Goal: Information Seeking & Learning: Learn about a topic

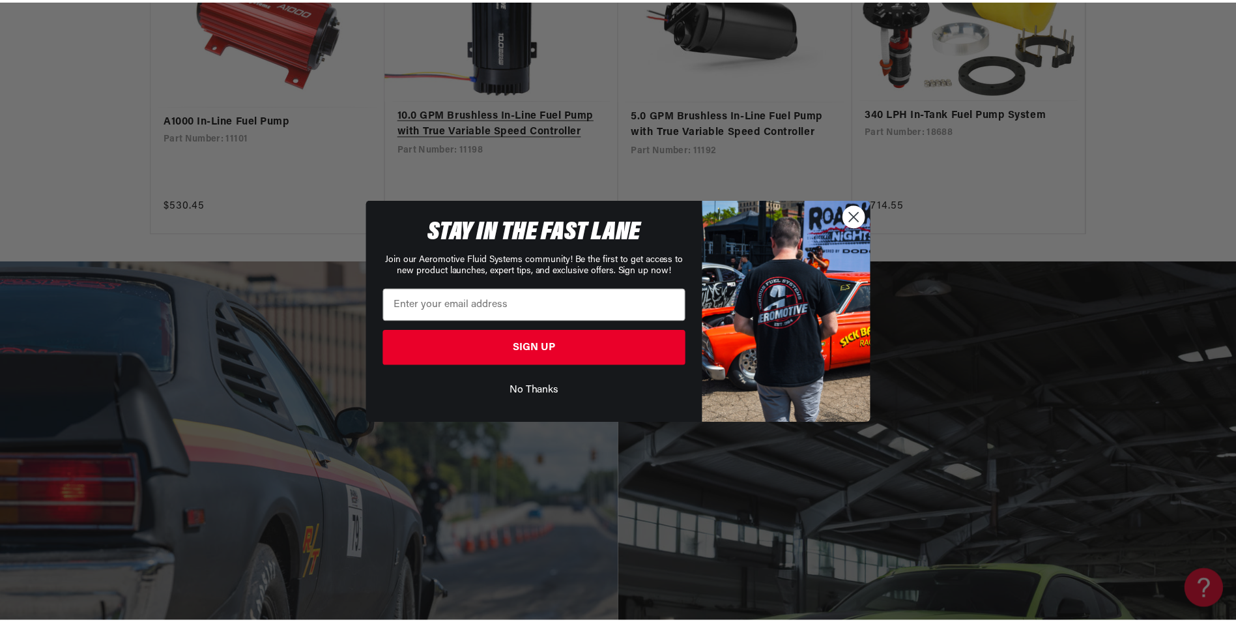
scroll to position [2412, 0]
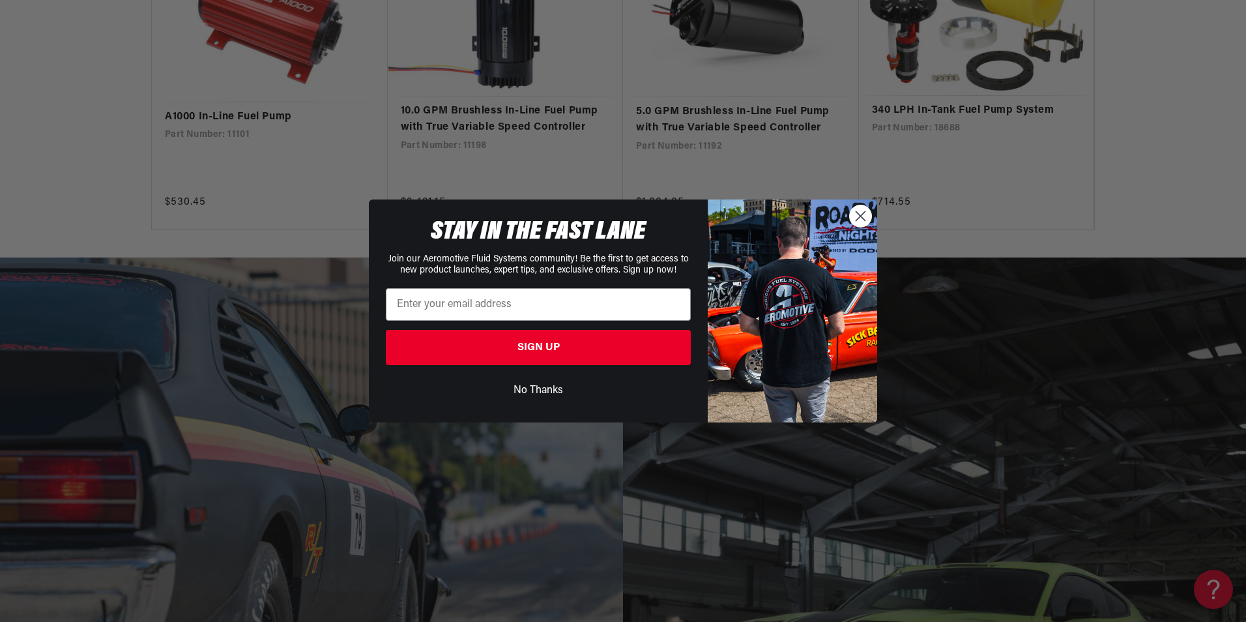
click at [539, 391] on button "No Thanks" at bounding box center [538, 390] width 305 height 25
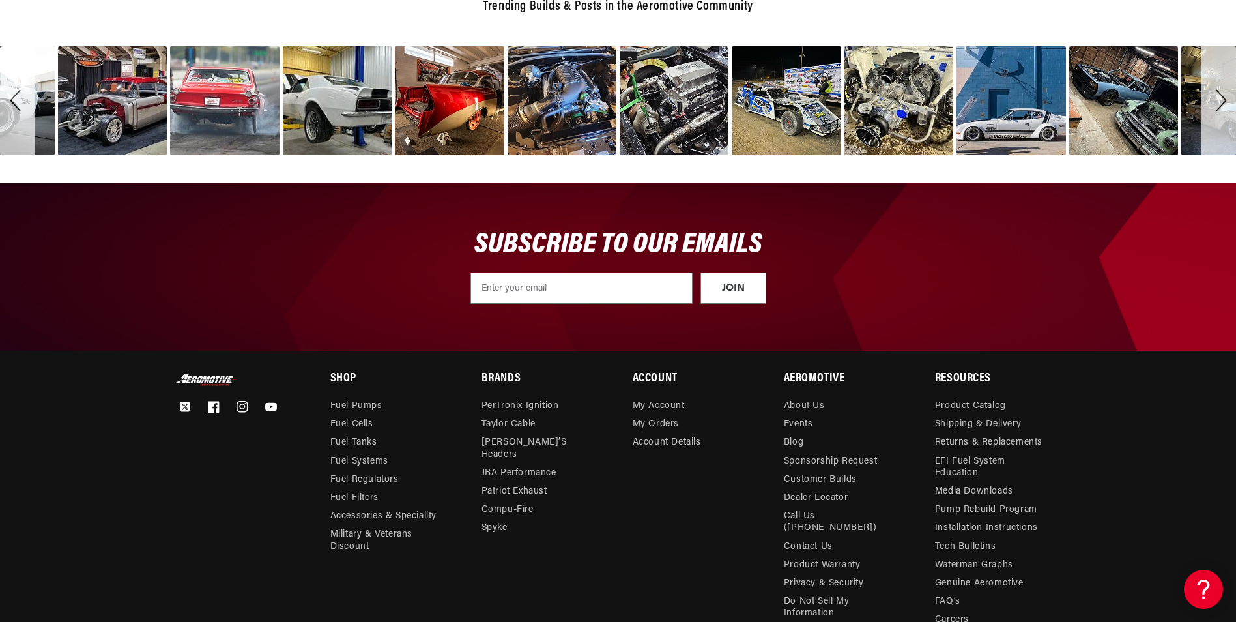
scroll to position [4628, 0]
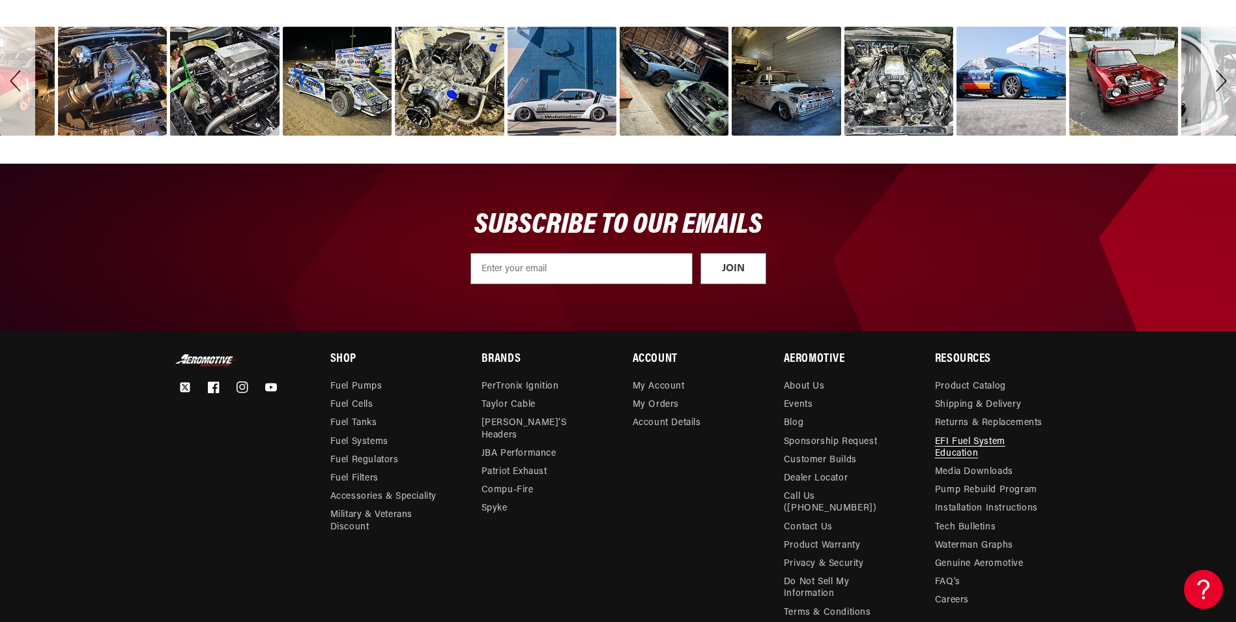
click at [961, 433] on link "EFI Fuel System Education" at bounding box center [991, 448] width 112 height 30
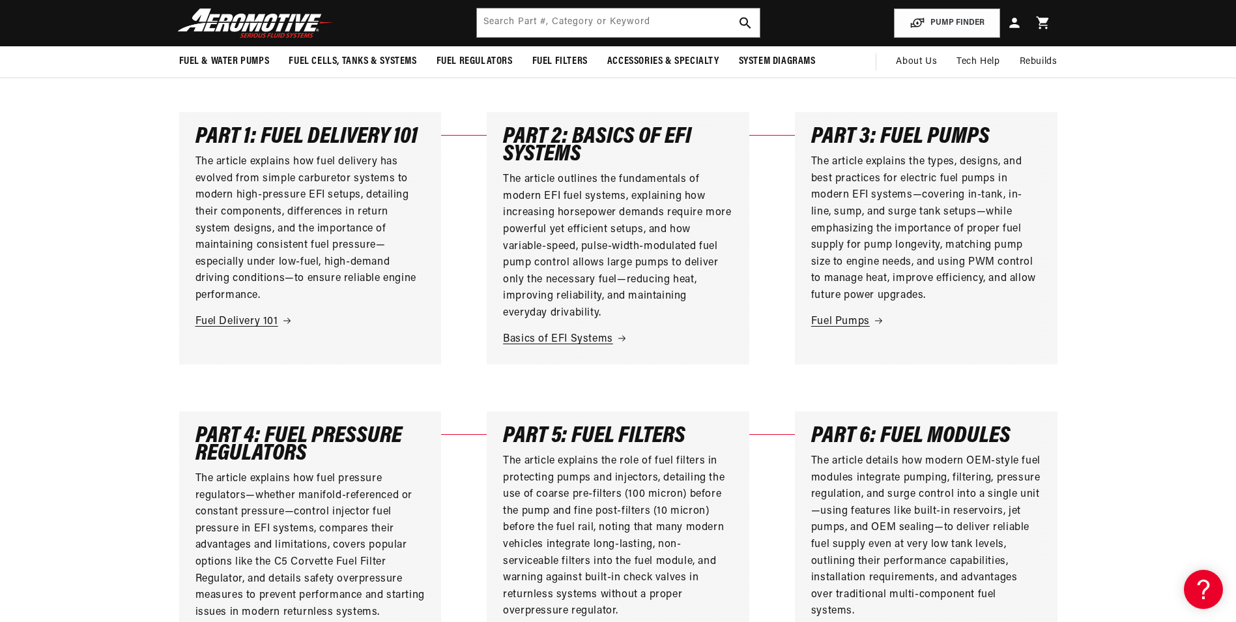
scroll to position [326, 0]
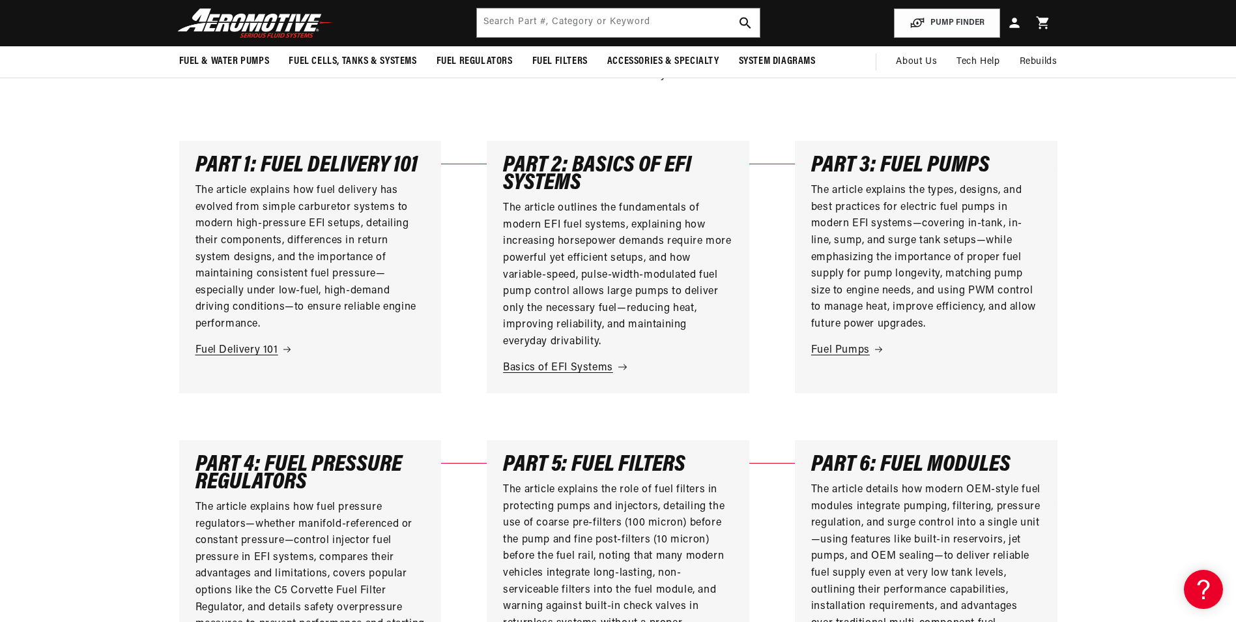
click at [562, 367] on link "Basics of EFI Systems" at bounding box center [618, 368] width 230 height 17
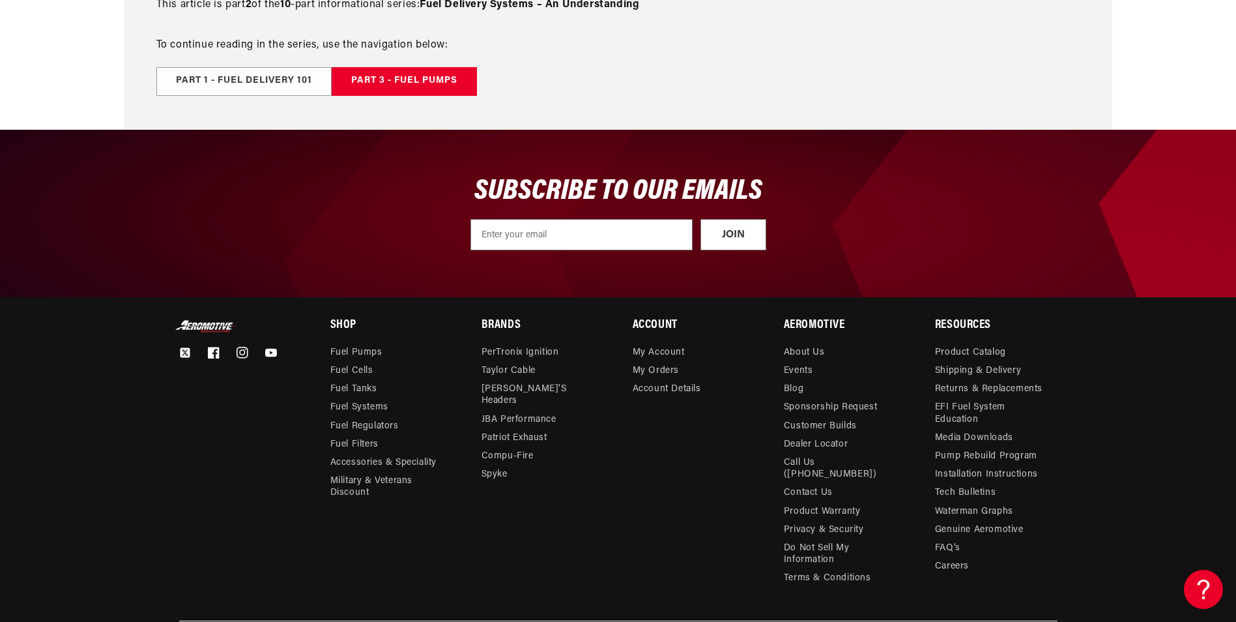
scroll to position [1369, 0]
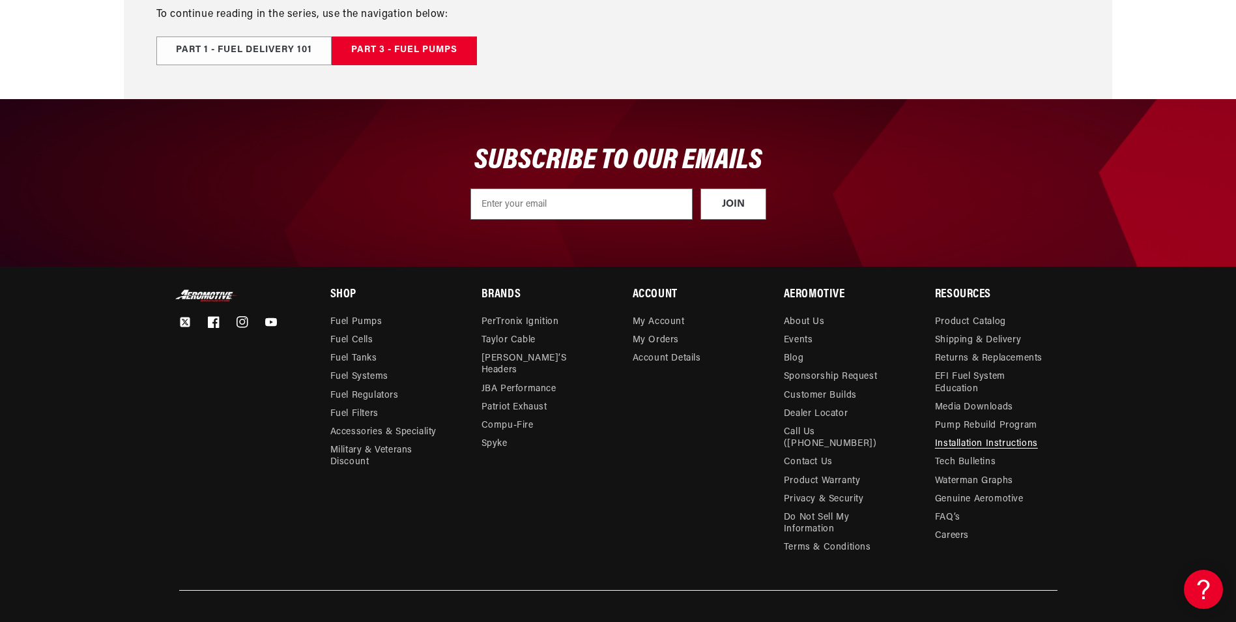
click at [980, 446] on link "Installation Instructions" at bounding box center [986, 444] width 103 height 18
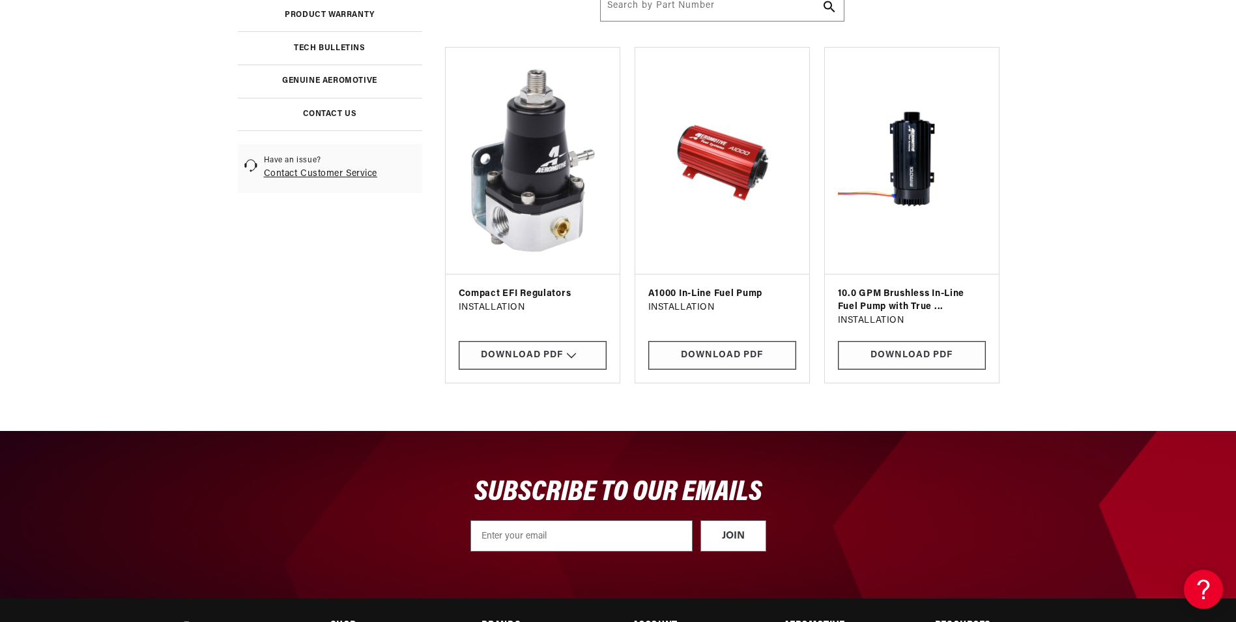
scroll to position [391, 0]
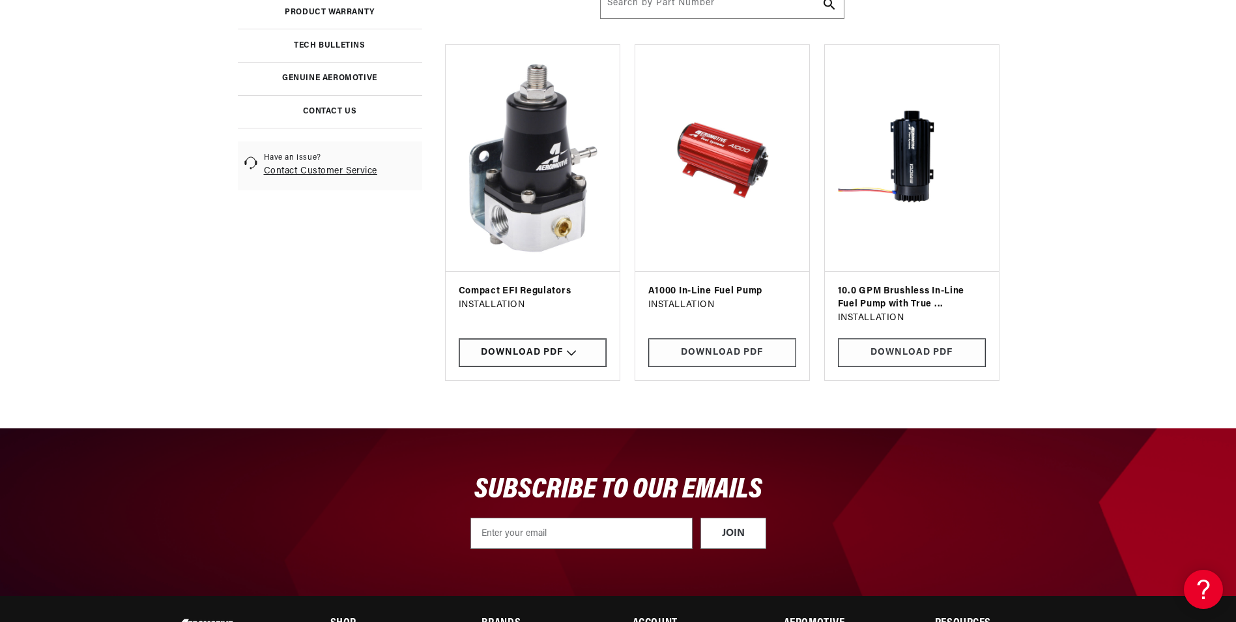
click at [516, 351] on div "Download PDF" at bounding box center [533, 352] width 148 height 29
click at [479, 313] on link "13136" at bounding box center [532, 313] width 131 height 27
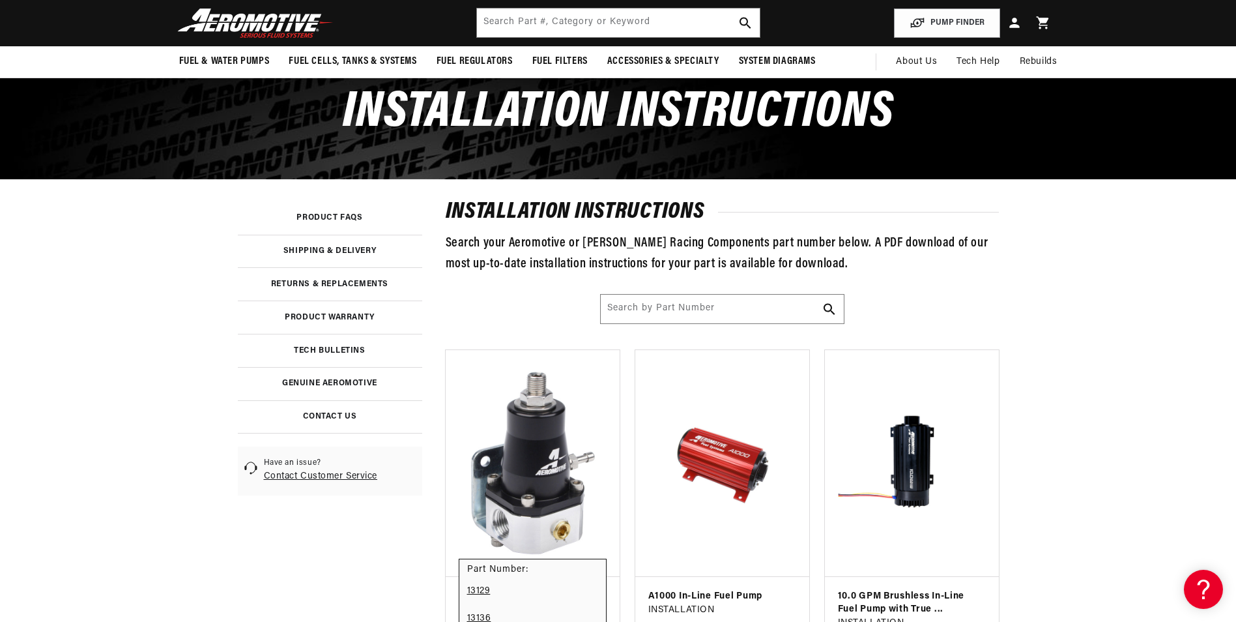
scroll to position [65, 0]
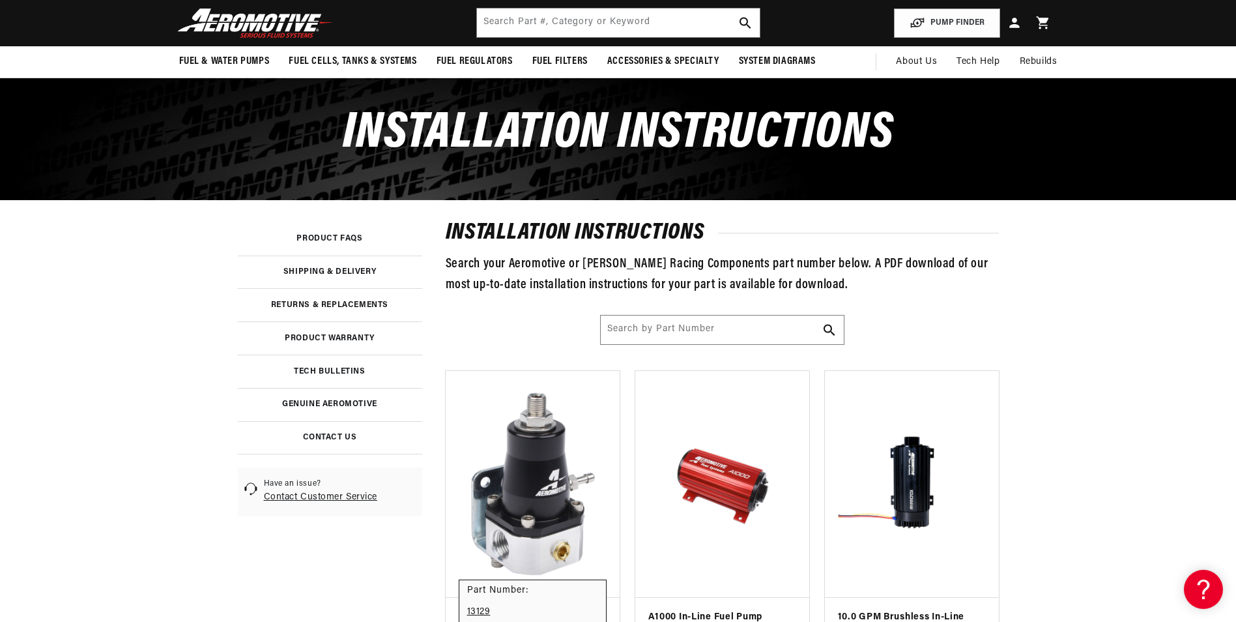
click at [332, 401] on link at bounding box center [330, 404] width 184 height 33
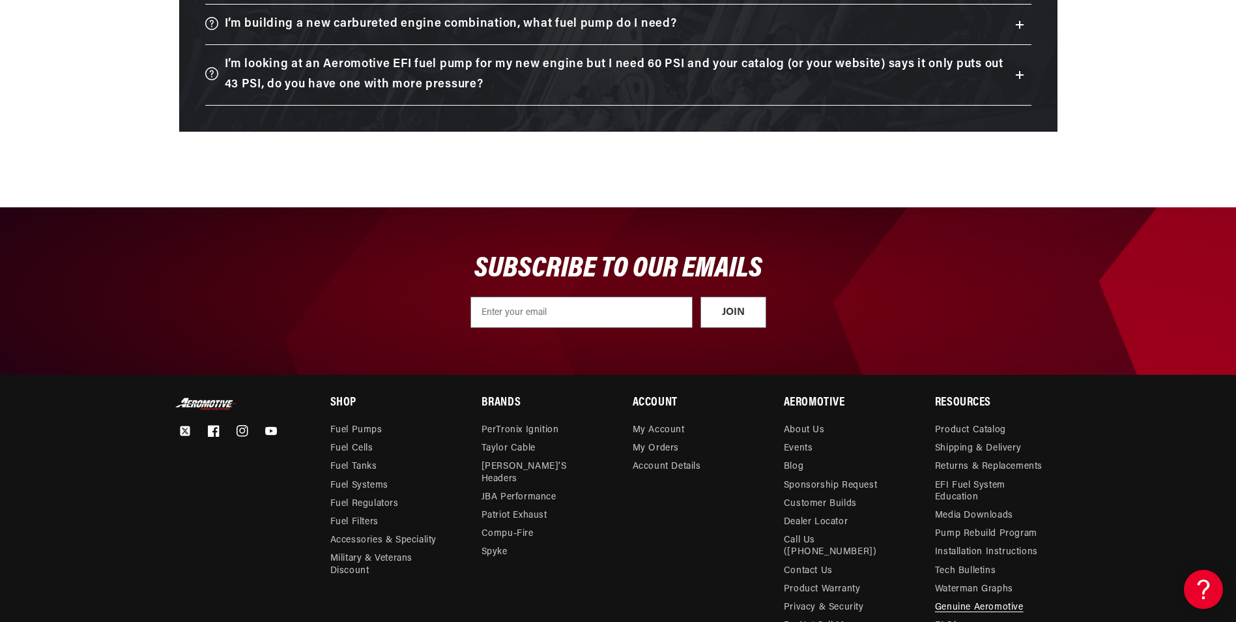
scroll to position [2737, 0]
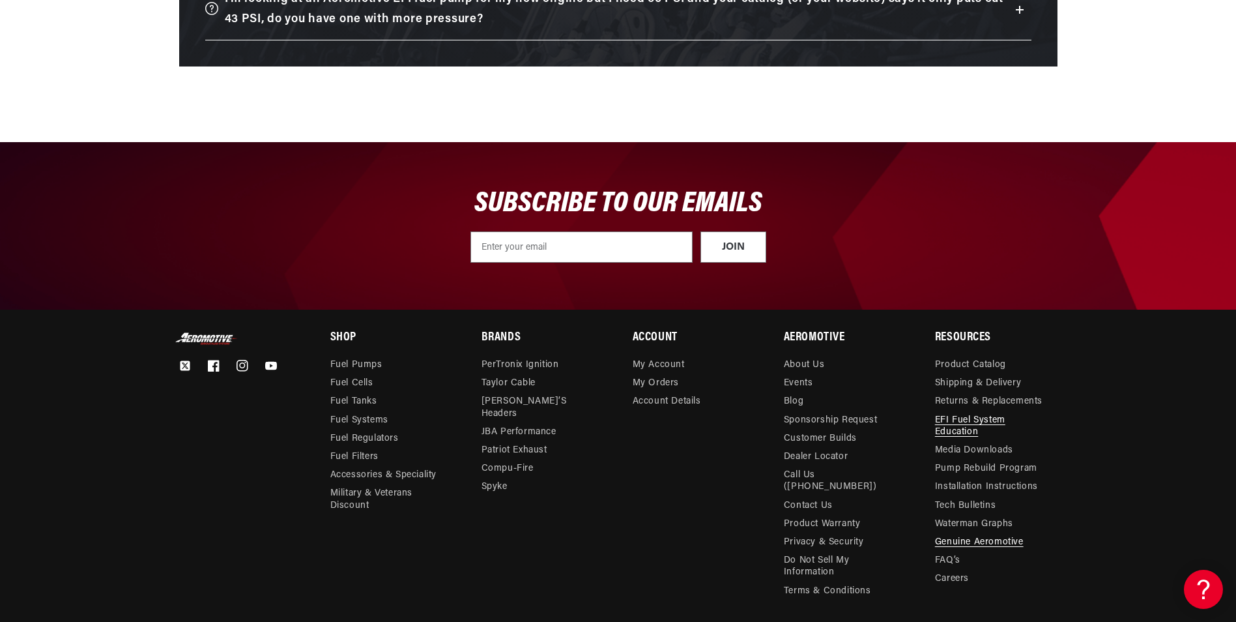
click at [961, 428] on link "EFI Fuel System Education" at bounding box center [991, 426] width 112 height 30
click at [967, 467] on link "Pump Rebuild Program" at bounding box center [986, 469] width 102 height 18
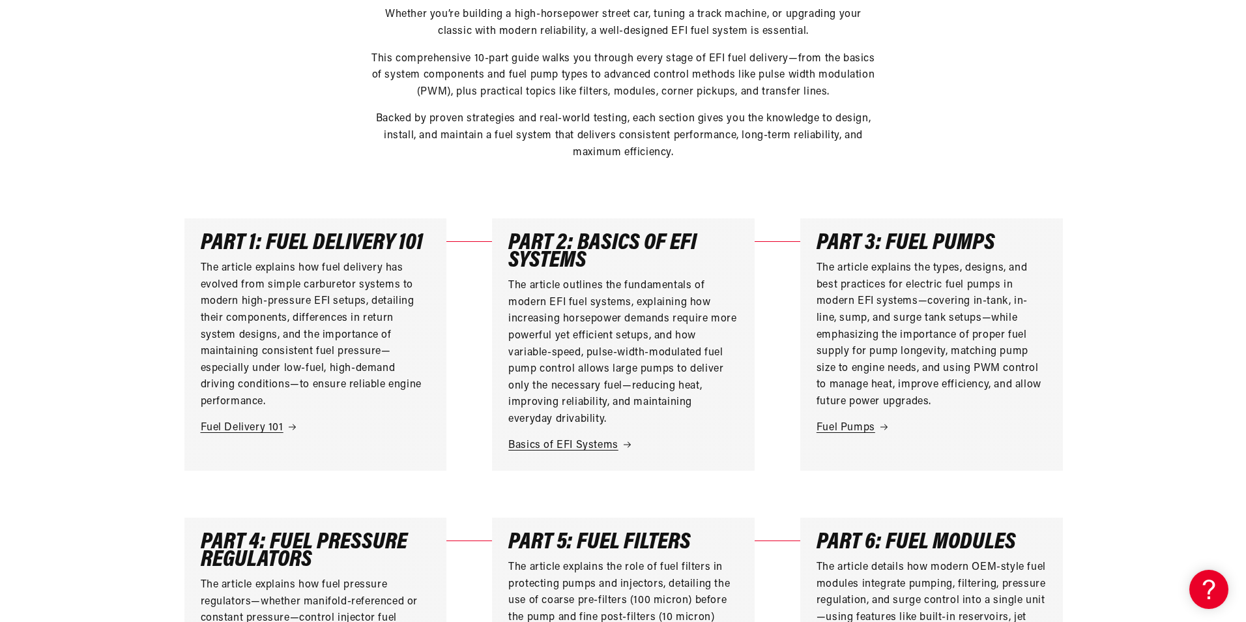
scroll to position [326, 0]
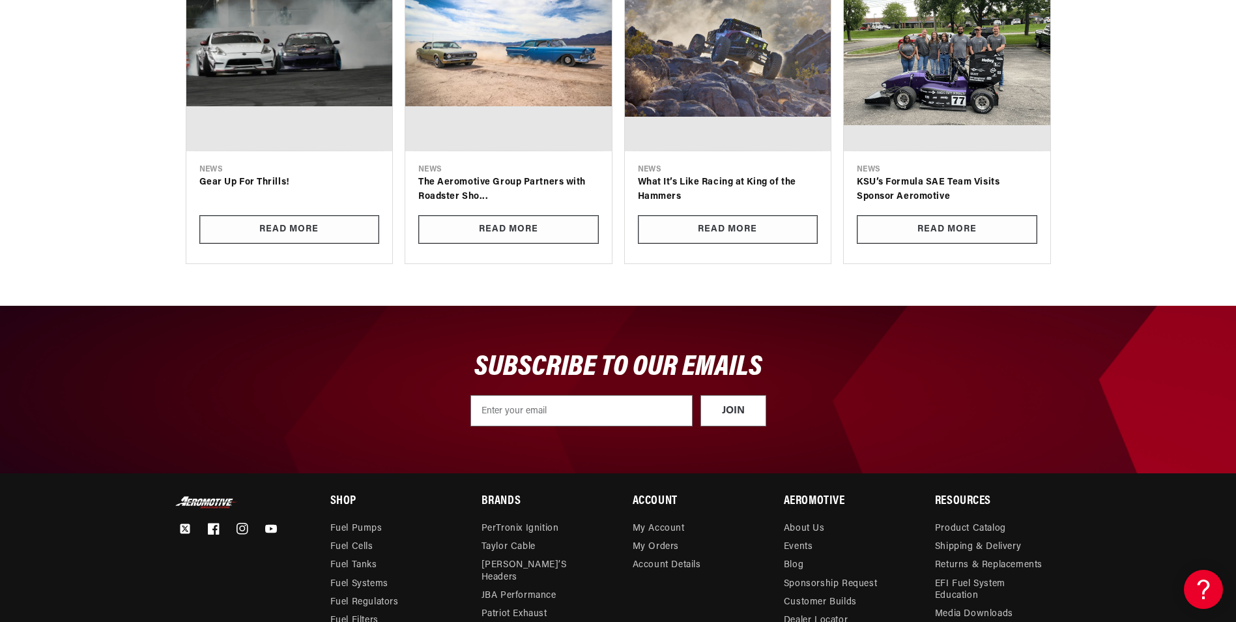
scroll to position [2737, 0]
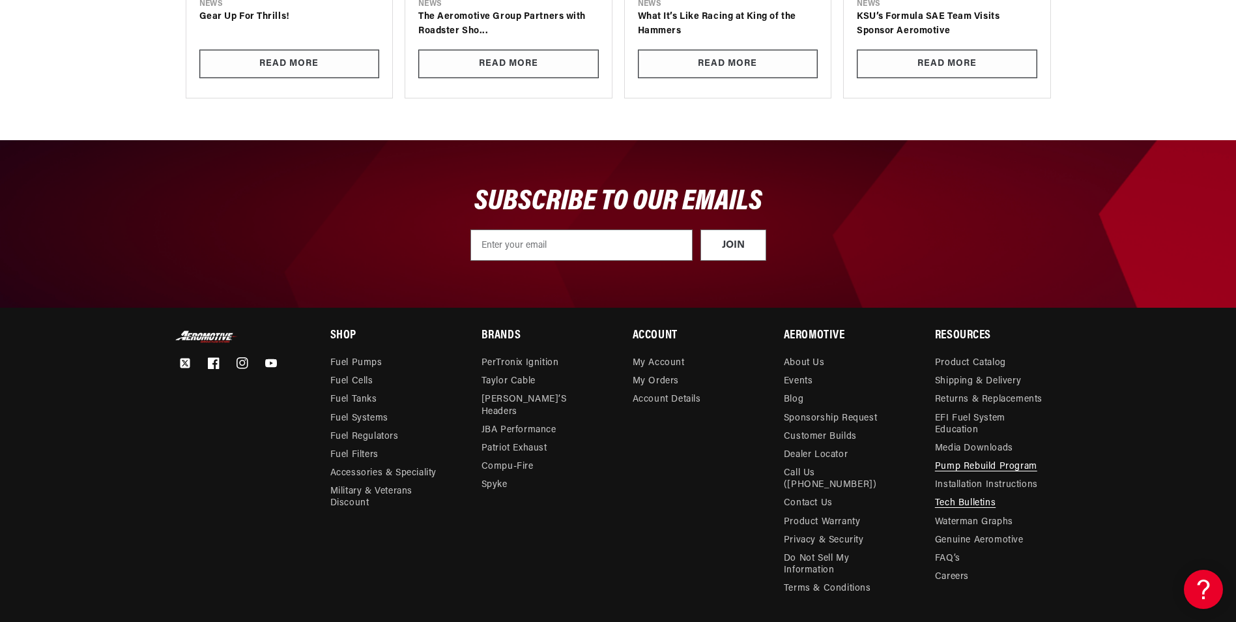
click at [972, 504] on link "Tech Bulletins" at bounding box center [965, 503] width 61 height 18
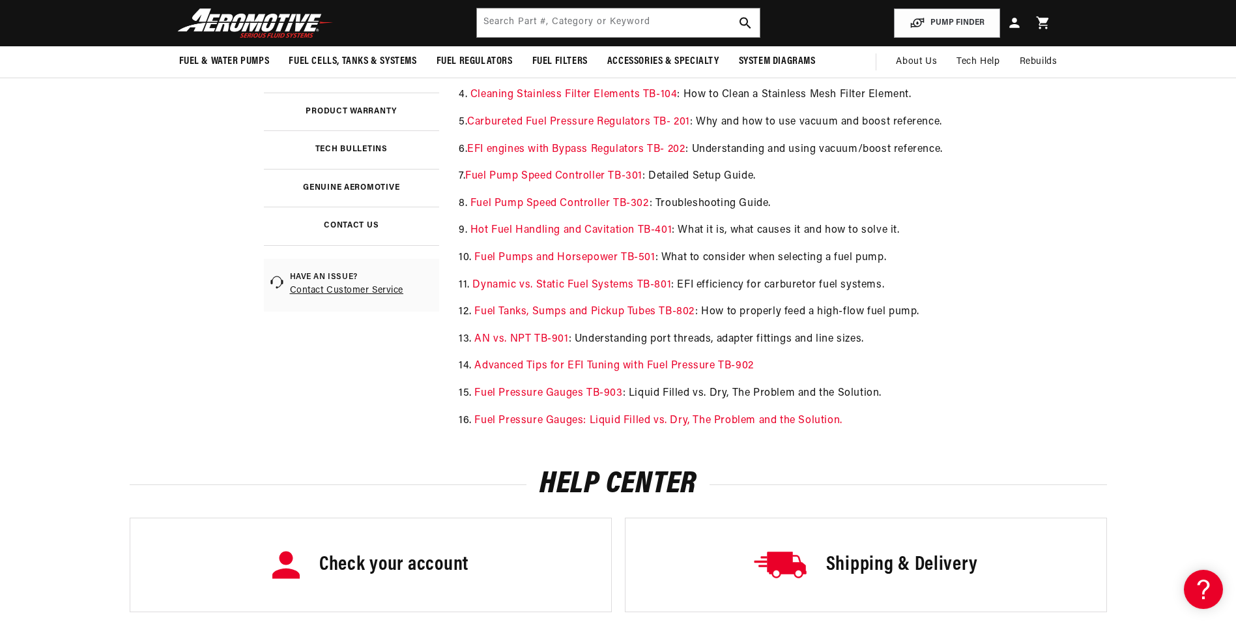
scroll to position [326, 0]
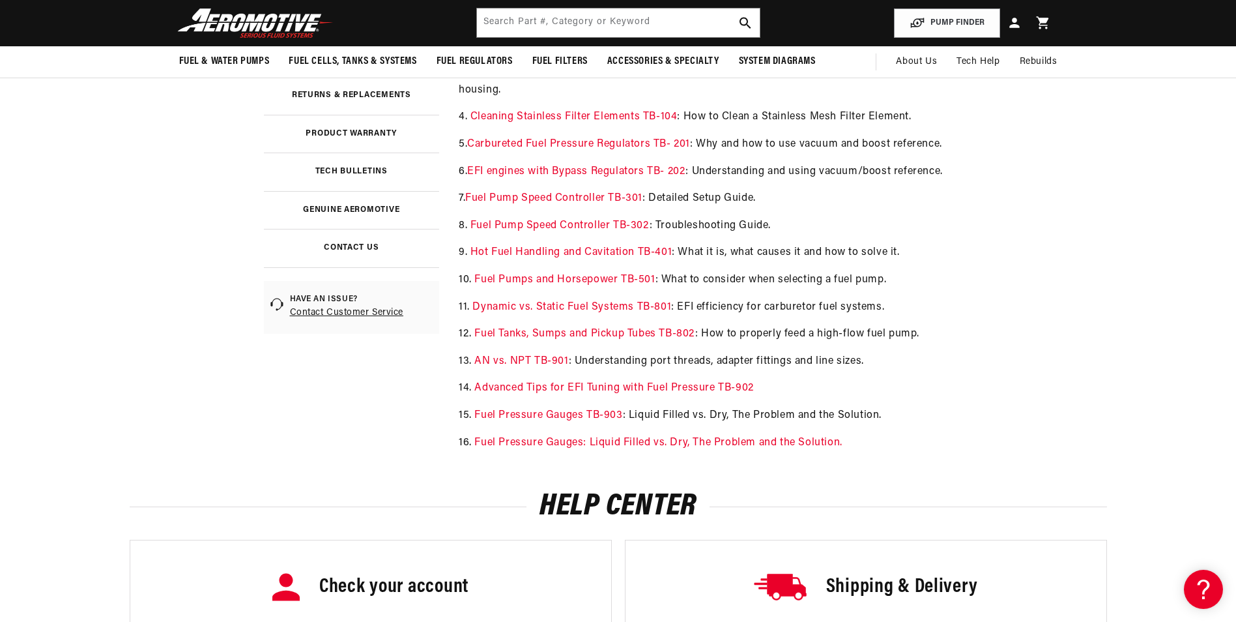
click at [557, 175] on link "EFI engines with Bypass Regulators TB- 202" at bounding box center [576, 171] width 218 height 10
